Goal: Browse casually: Explore the website without a specific task or goal

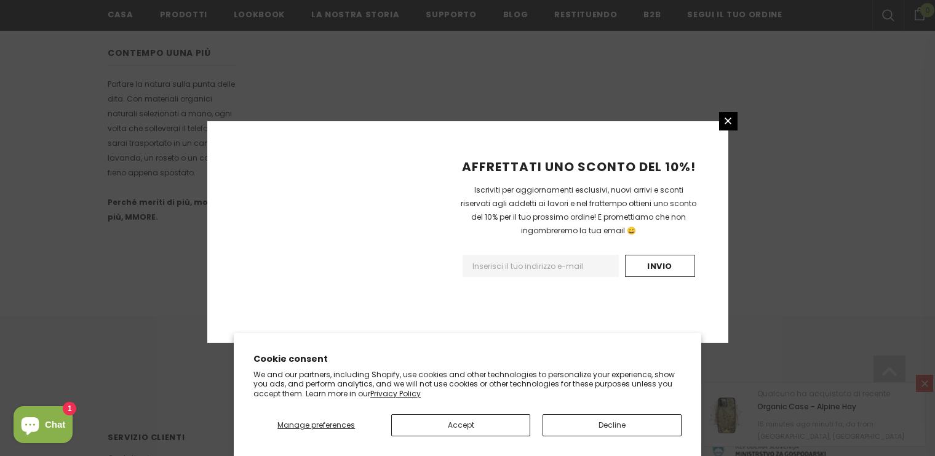
scroll to position [805, 0]
